Goal: Task Accomplishment & Management: Manage account settings

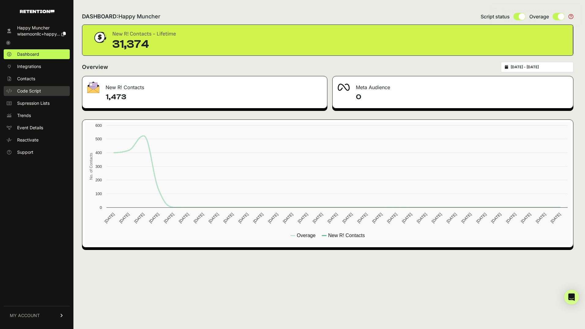
click at [33, 89] on span "Code Script" at bounding box center [29, 91] width 24 height 6
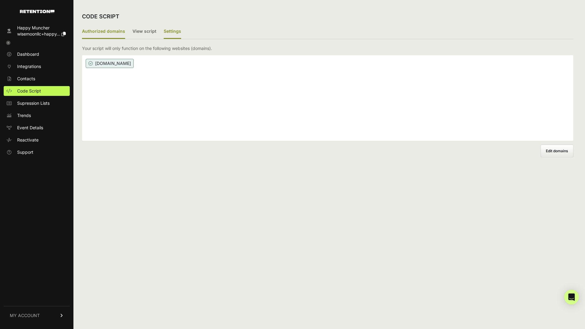
click at [172, 33] on label "Settings" at bounding box center [172, 31] width 17 height 14
click at [0, 0] on input "Settings" at bounding box center [0, 0] width 0 height 0
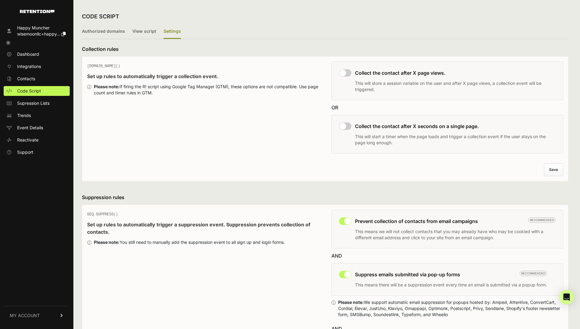
click at [347, 72] on input "checkbox" at bounding box center [345, 72] width 12 height 7
checkbox input "true"
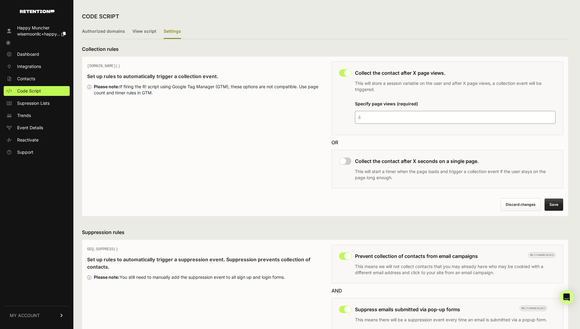
click at [348, 163] on input "checkbox" at bounding box center [345, 160] width 12 height 7
checkbox input "true"
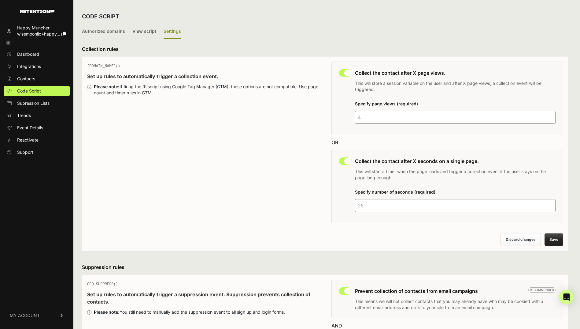
click at [365, 119] on input "number" at bounding box center [455, 117] width 201 height 13
type input "2"
click at [376, 206] on input "number" at bounding box center [455, 205] width 201 height 13
type input "45"
click at [559, 238] on button "Save" at bounding box center [554, 239] width 19 height 12
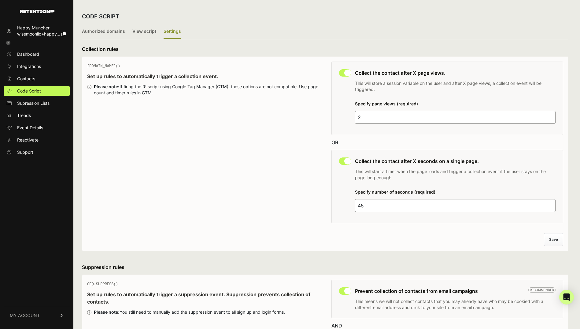
click at [9, 43] on icon at bounding box center [8, 43] width 4 height 4
